Goal: Ask a question

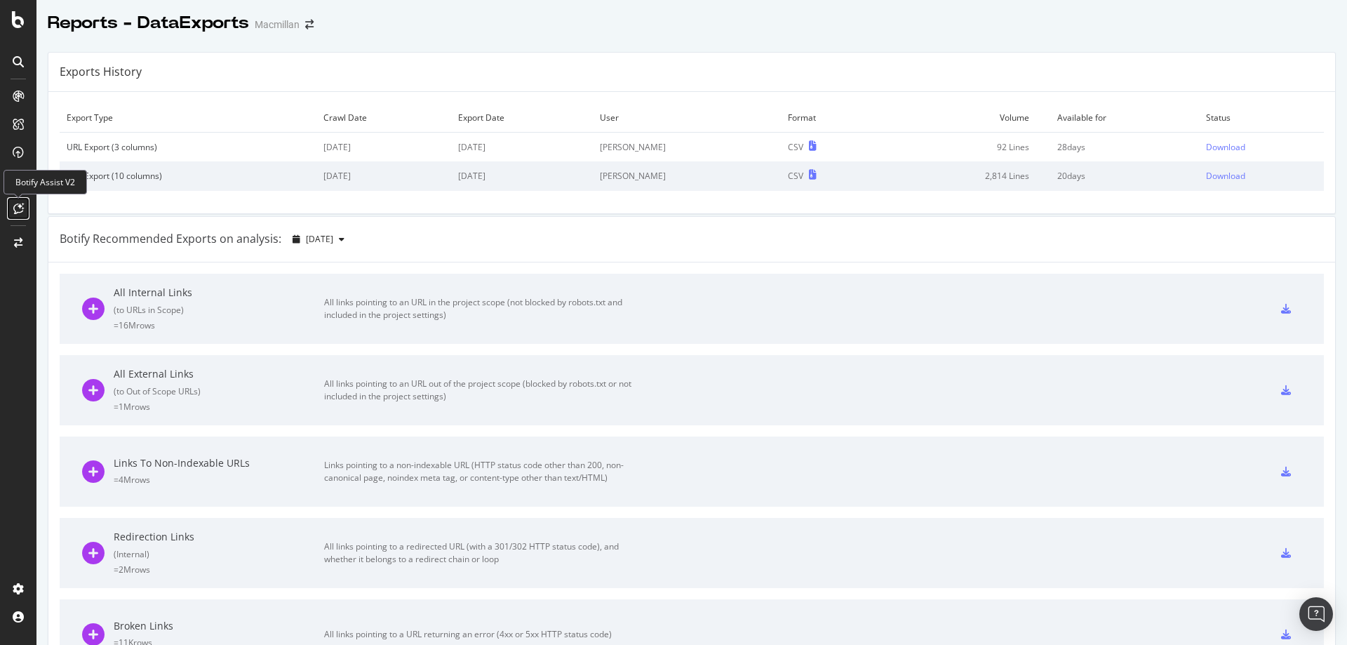
click at [15, 215] on div at bounding box center [18, 208] width 22 height 22
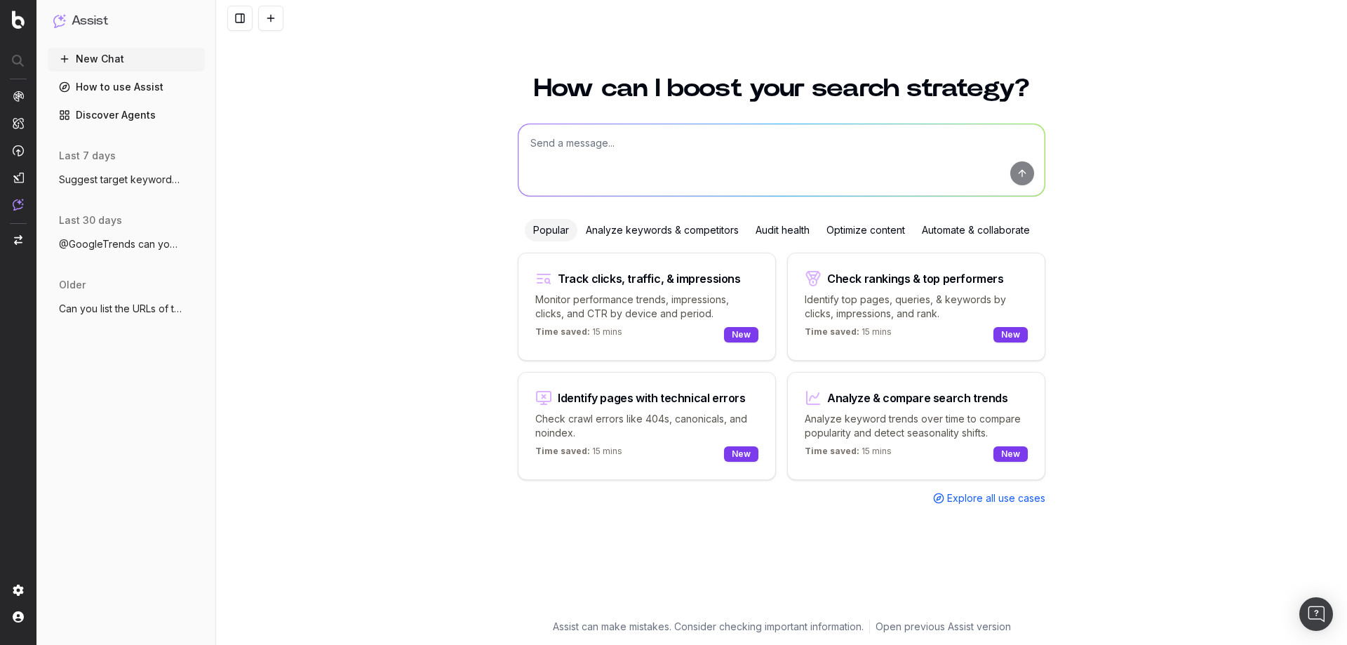
click at [588, 144] on textarea at bounding box center [781, 160] width 526 height 72
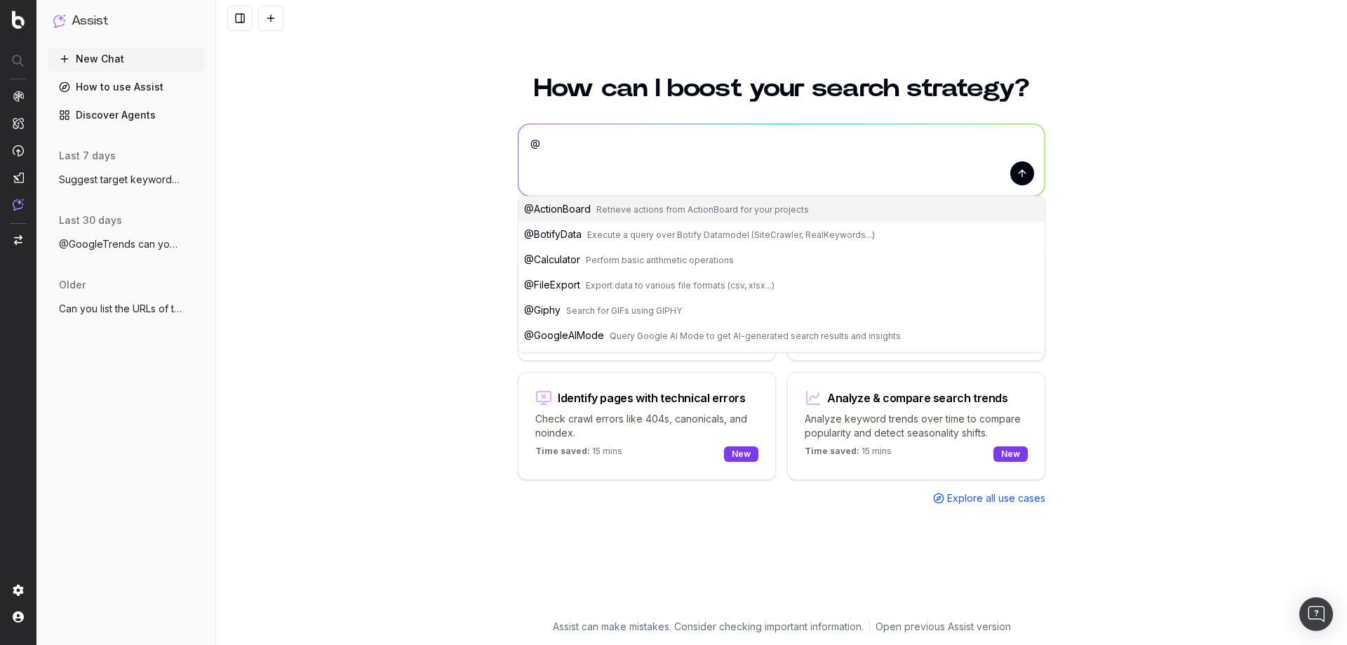
click at [370, 173] on div "How can I boost your search strategy? @ @ @ ActionBoard Retrieve actions from A…" at bounding box center [781, 352] width 1131 height 586
click at [560, 140] on textarea "@" at bounding box center [781, 160] width 526 height 72
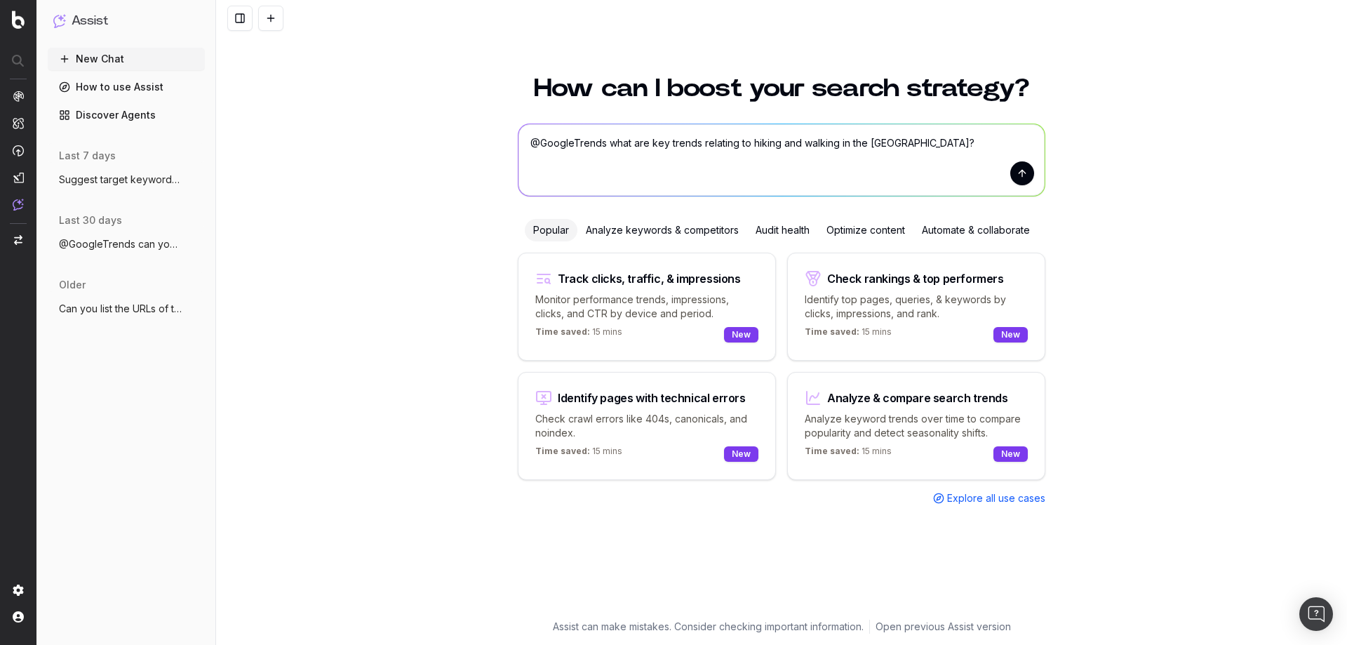
type textarea "@GoogleTrends what are key trends relating to hiking and walking in the UK?"
click at [1018, 172] on button "submit" at bounding box center [1022, 173] width 24 height 24
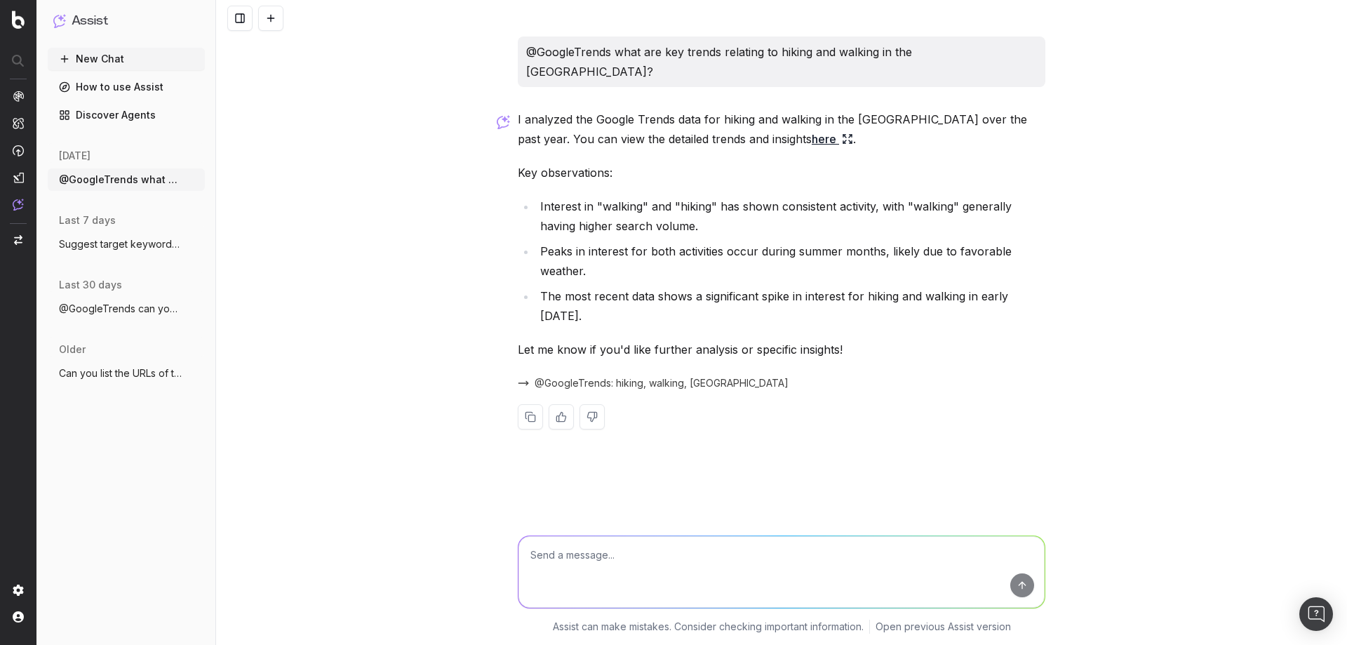
click at [811, 129] on link "here" at bounding box center [831, 139] width 41 height 20
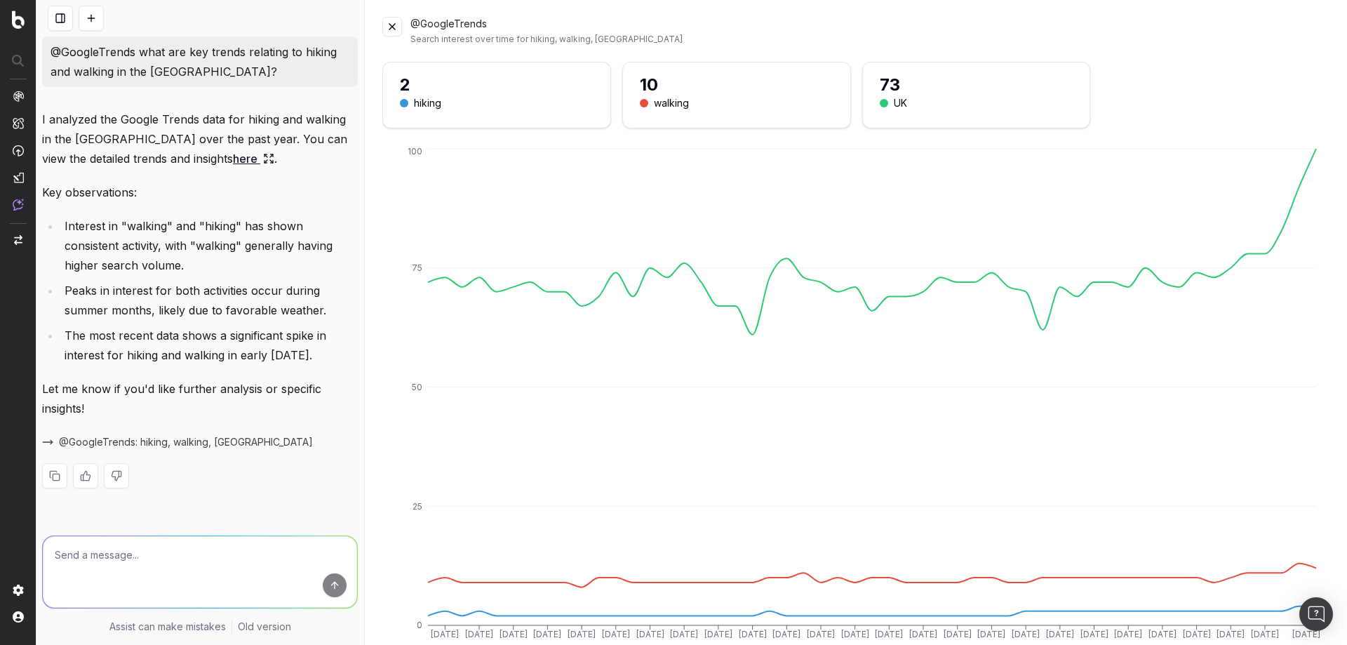
click at [385, 29] on button at bounding box center [392, 27] width 20 height 20
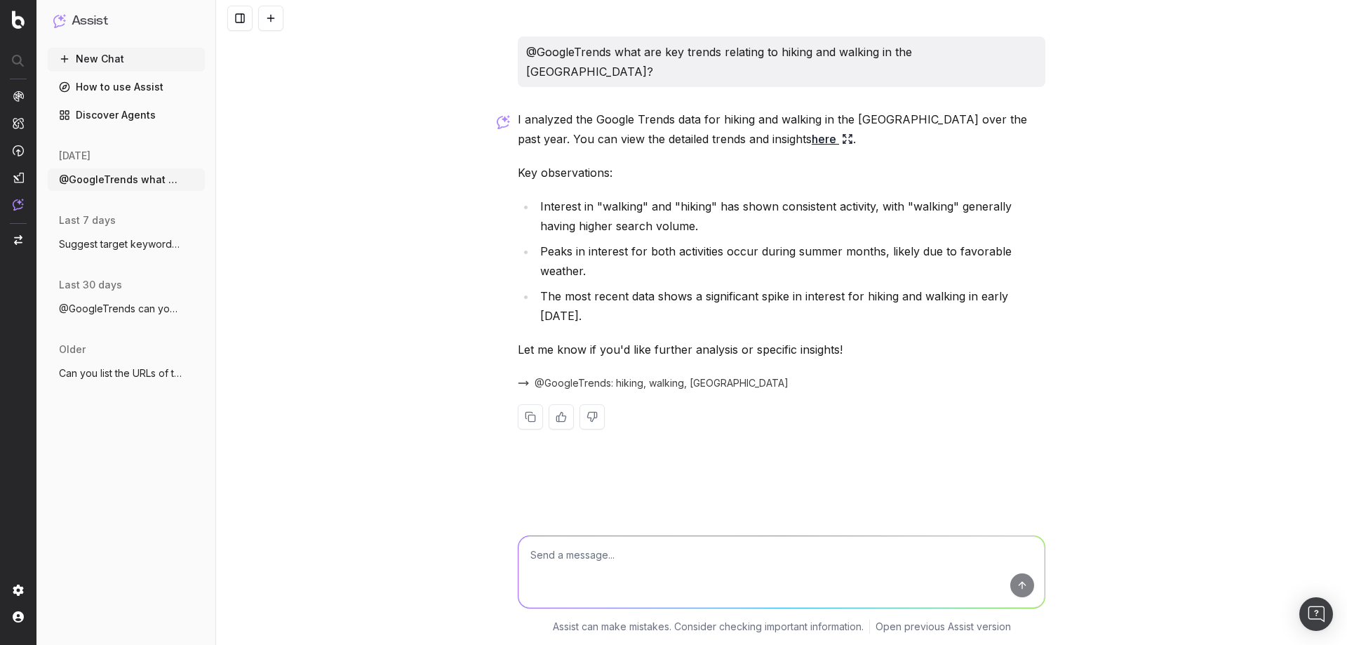
click at [583, 552] on textarea at bounding box center [781, 572] width 526 height 72
click at [643, 580] on textarea at bounding box center [781, 572] width 526 height 72
type textarea "are there any related trends?"
